Goal: Information Seeking & Learning: Learn about a topic

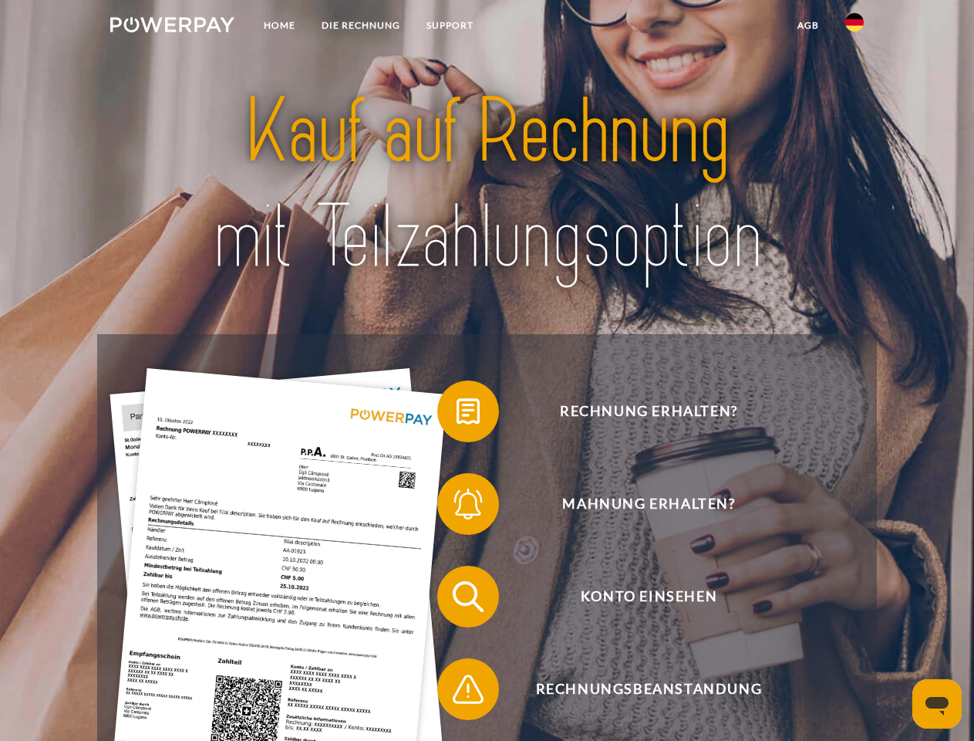
click at [172, 27] on img at bounding box center [172, 24] width 124 height 15
click at [855, 27] on img at bounding box center [855, 22] width 19 height 19
click at [808, 25] on link "agb" at bounding box center [809, 26] width 48 height 28
click at [457, 414] on span at bounding box center [445, 411] width 77 height 77
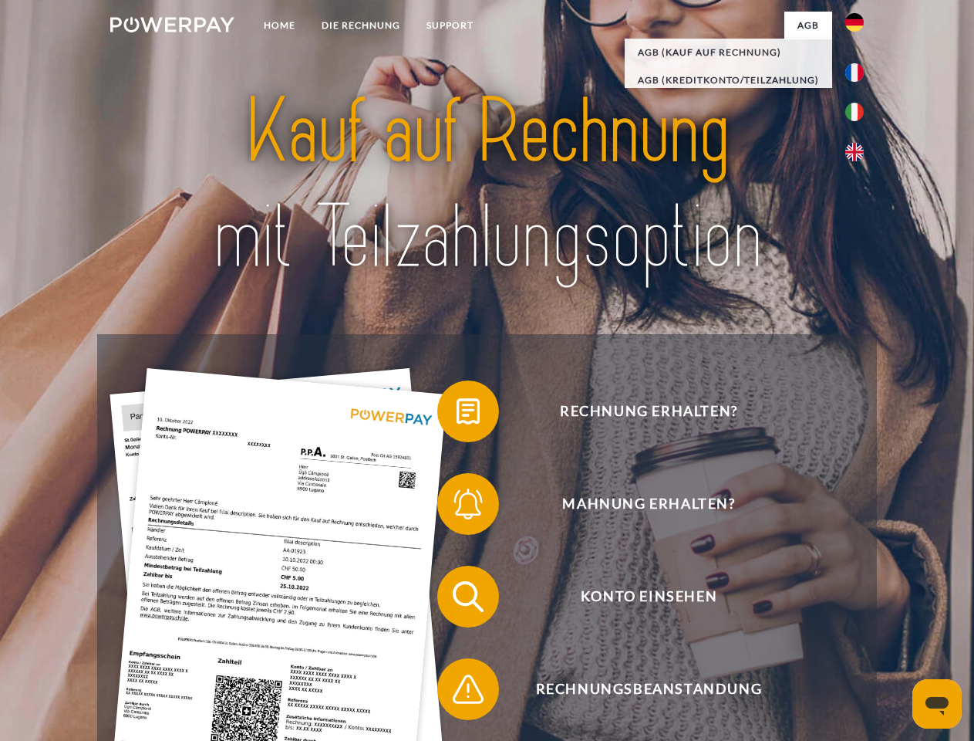
click at [457, 507] on span at bounding box center [445, 503] width 77 height 77
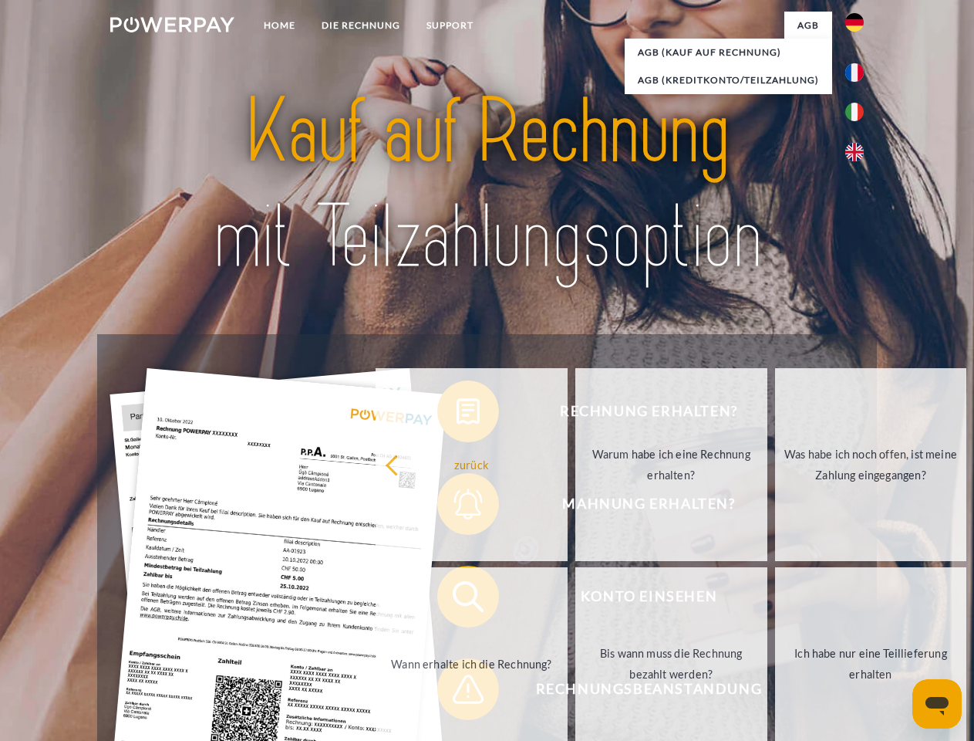
click at [576, 599] on link "Bis wann muss die Rechnung bezahlt werden?" at bounding box center [672, 663] width 192 height 193
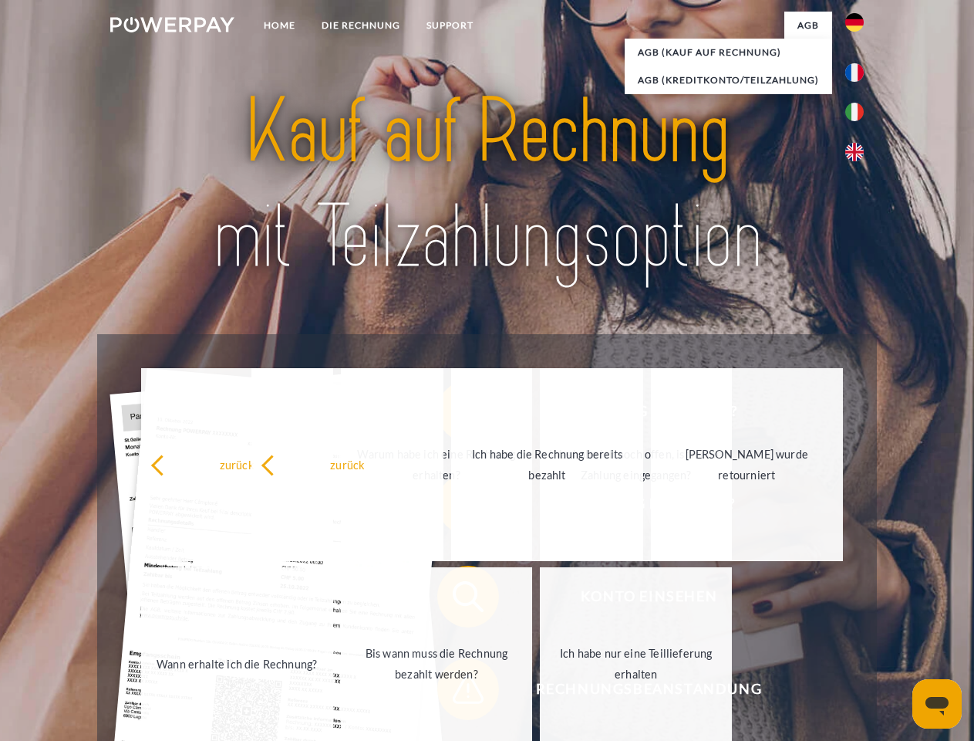
click at [540, 692] on link "Ich habe nur eine Teillieferung erhalten" at bounding box center [636, 663] width 192 height 193
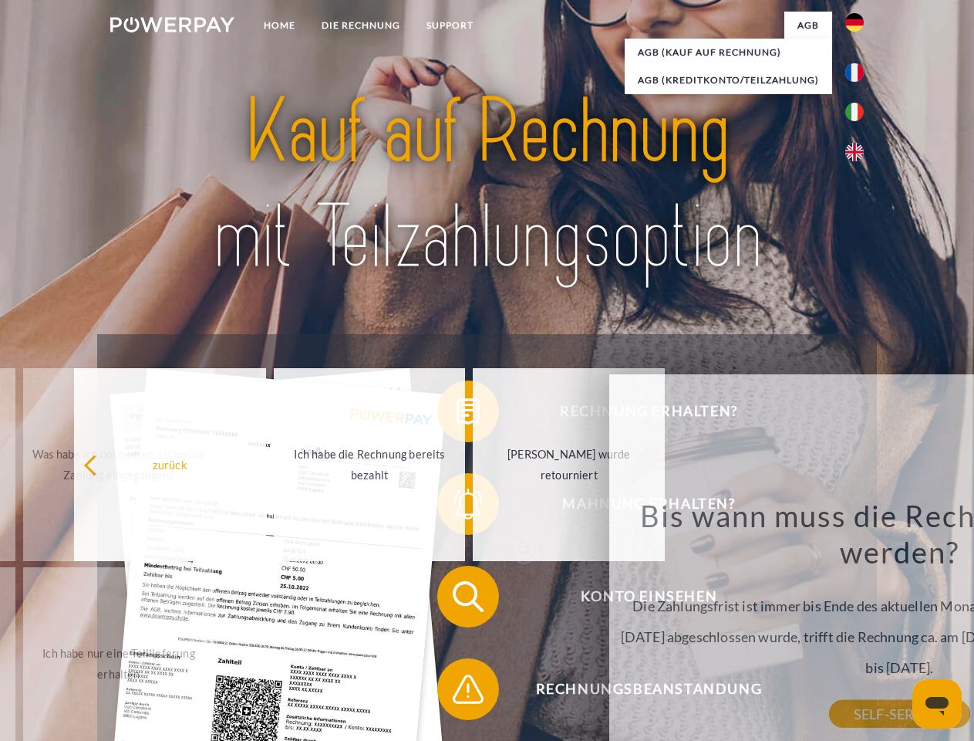
click at [937, 704] on icon "Messaging-Fenster öffnen" at bounding box center [937, 706] width 23 height 19
